Goal: Find specific page/section: Find specific page/section

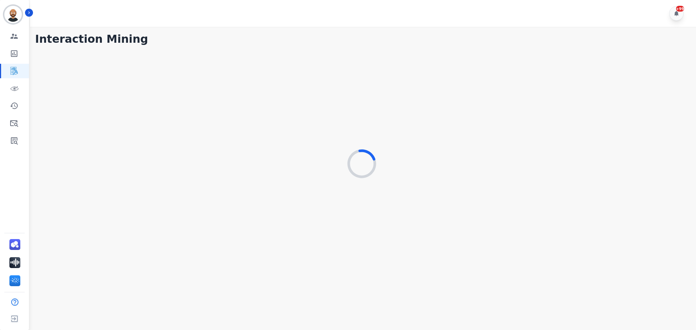
drag, startPoint x: 86, startPoint y: 38, endPoint x: 89, endPoint y: 36, distance: 3.9
click at [89, 33] on h1 "Interaction Mining" at bounding box center [91, 39] width 113 height 13
click at [89, 37] on h1 "Interaction Mining" at bounding box center [91, 39] width 113 height 13
click at [74, 39] on h1 "Interaction Mining" at bounding box center [91, 39] width 113 height 13
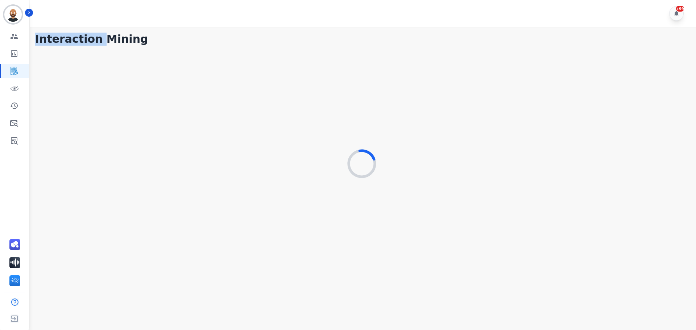
click at [74, 39] on h1 "Interaction Mining" at bounding box center [91, 39] width 113 height 13
click at [100, 40] on h1 "Interaction Mining" at bounding box center [91, 39] width 113 height 13
click at [88, 40] on h1 "Interaction Mining" at bounding box center [91, 39] width 113 height 13
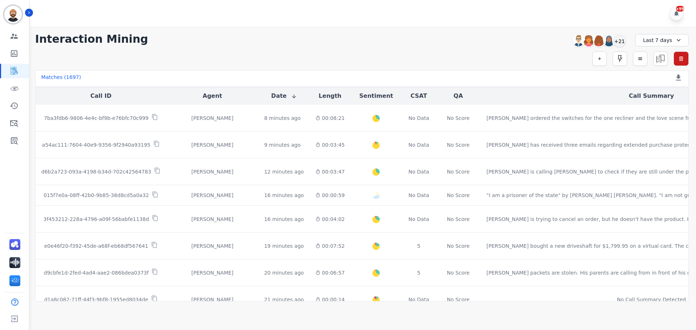
drag, startPoint x: 220, startPoint y: 43, endPoint x: 84, endPoint y: 38, distance: 135.9
click at [84, 38] on h1 "Interaction Mining" at bounding box center [91, 39] width 113 height 13
click at [88, 37] on h1 "Interaction Mining" at bounding box center [91, 39] width 113 height 13
click at [94, 37] on h1 "Interaction Mining" at bounding box center [91, 39] width 113 height 13
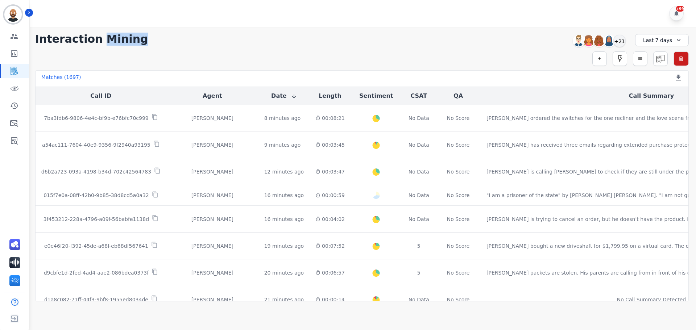
click at [94, 37] on h1 "Interaction Mining" at bounding box center [91, 39] width 113 height 13
click at [73, 41] on h1 "Interaction Mining" at bounding box center [91, 39] width 113 height 13
click at [90, 40] on h1 "Interaction Mining" at bounding box center [91, 39] width 113 height 13
